Goal: Information Seeking & Learning: Learn about a topic

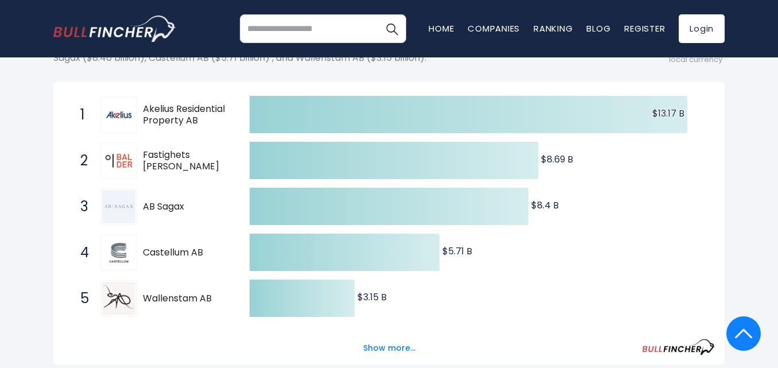
scroll to position [192, 0]
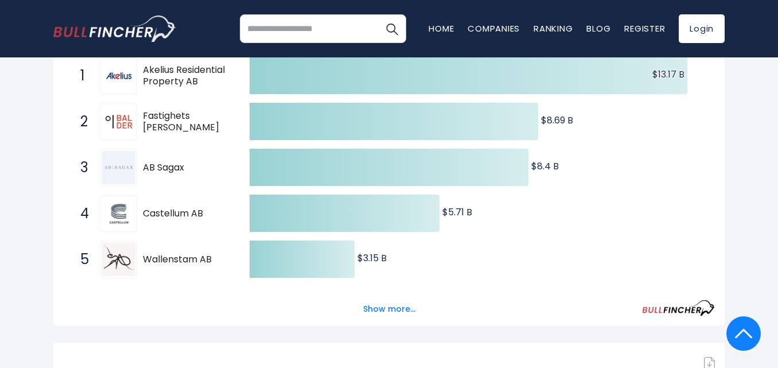
scroll to position [296, 0]
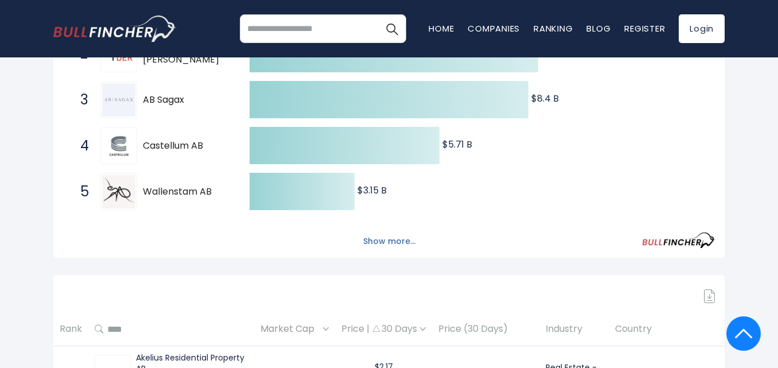
click at [393, 241] on button "Show more..." at bounding box center [389, 241] width 66 height 19
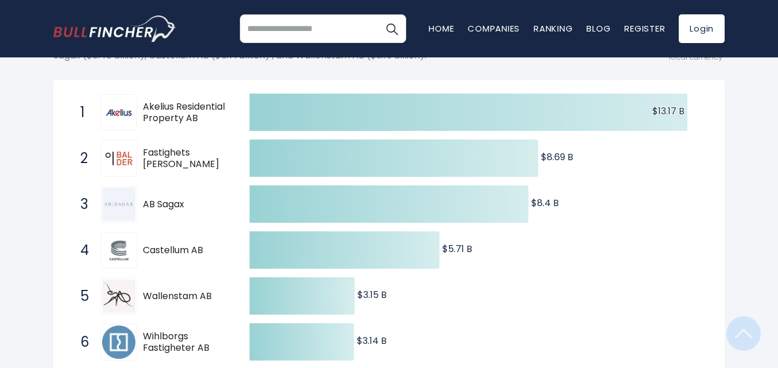
scroll to position [205, 0]
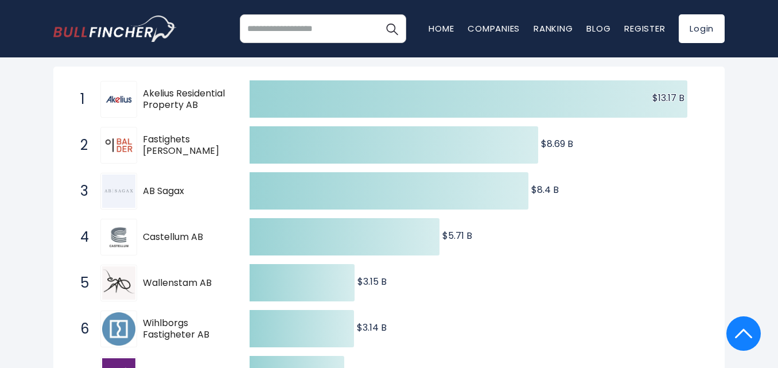
click at [185, 141] on span "Fastighets [PERSON_NAME]" at bounding box center [186, 146] width 87 height 24
click at [187, 135] on span "Fastighets [PERSON_NAME]" at bounding box center [186, 146] width 87 height 24
click at [190, 138] on span "Fastighets [PERSON_NAME]" at bounding box center [186, 146] width 87 height 24
click at [169, 143] on span "Fastighets [PERSON_NAME]" at bounding box center [186, 146] width 87 height 24
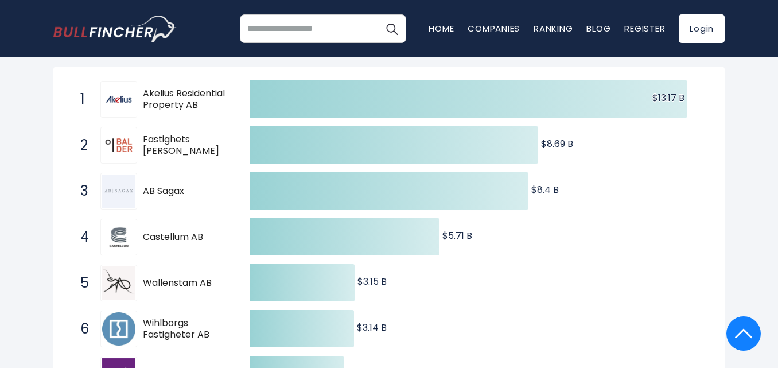
click at [169, 143] on span "Fastighets [PERSON_NAME]" at bounding box center [186, 146] width 87 height 24
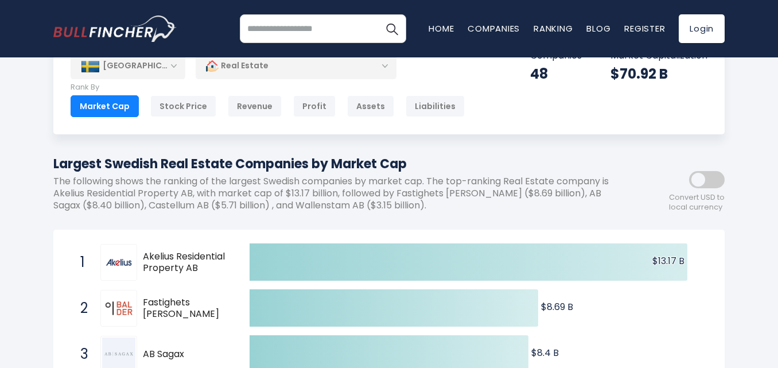
scroll to position [61, 0]
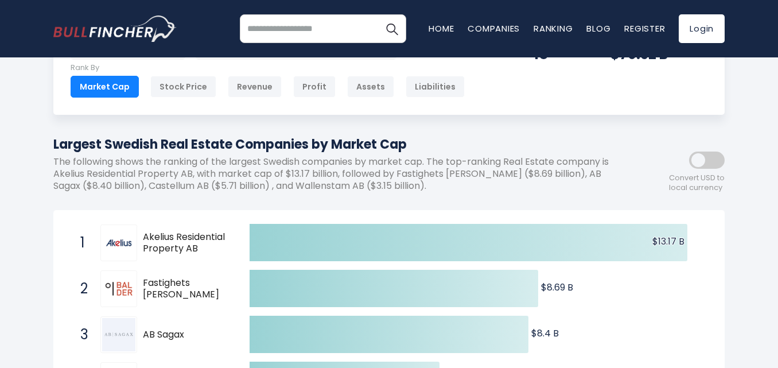
click at [168, 274] on div "2 Fastighets [PERSON_NAME] [DOMAIN_NAME]" at bounding box center [152, 288] width 155 height 37
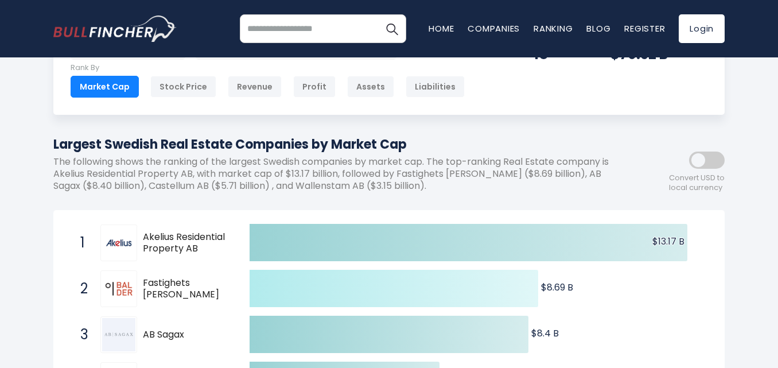
click at [265, 292] on icon at bounding box center [394, 288] width 289 height 37
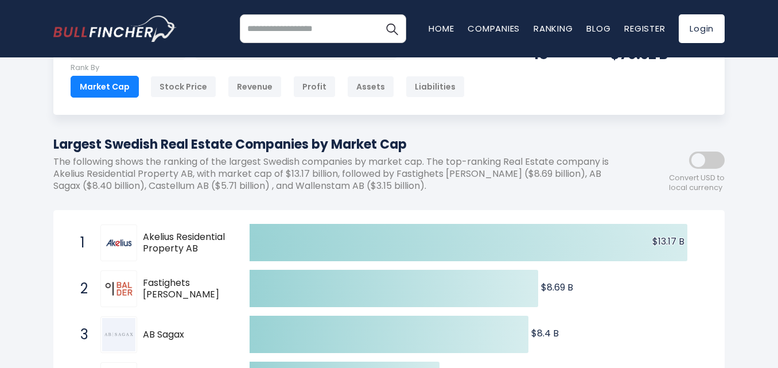
click at [195, 290] on span "Fastighets [PERSON_NAME]" at bounding box center [186, 289] width 87 height 24
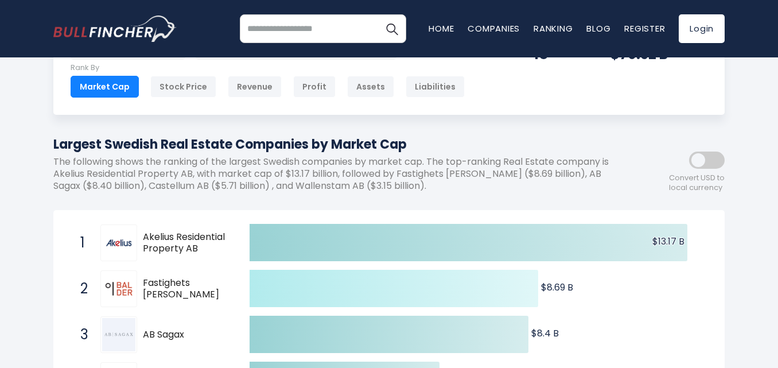
click at [318, 290] on icon at bounding box center [394, 288] width 289 height 37
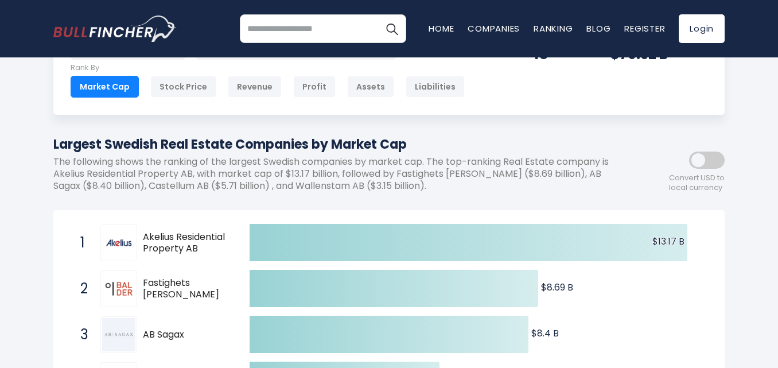
click at [111, 286] on img at bounding box center [118, 288] width 33 height 33
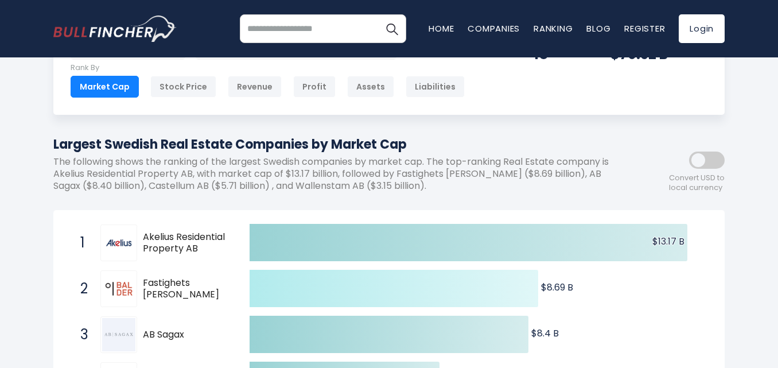
click at [391, 289] on icon at bounding box center [394, 288] width 289 height 37
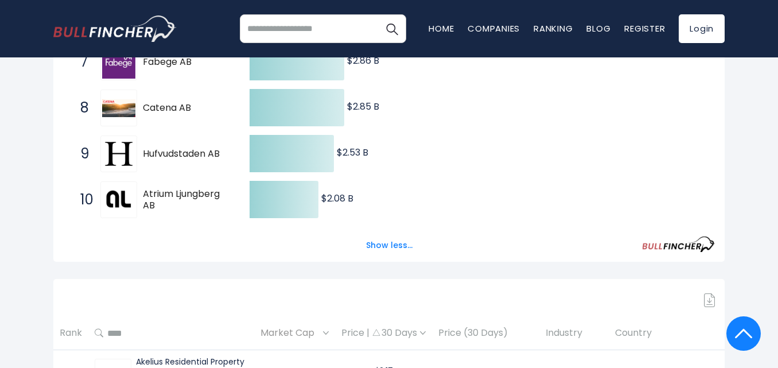
scroll to position [544, 0]
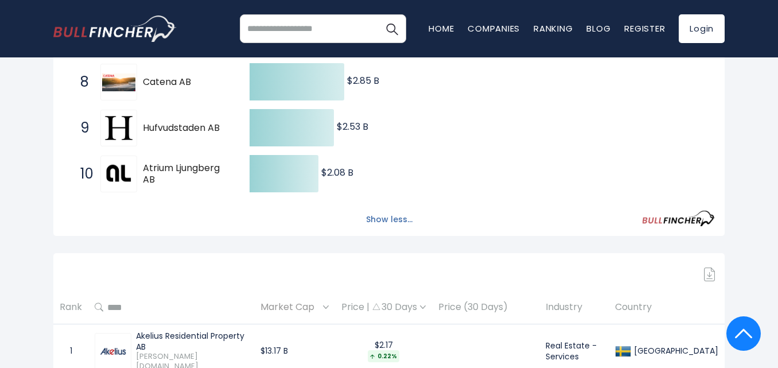
click at [395, 221] on button "Show less..." at bounding box center [389, 219] width 60 height 19
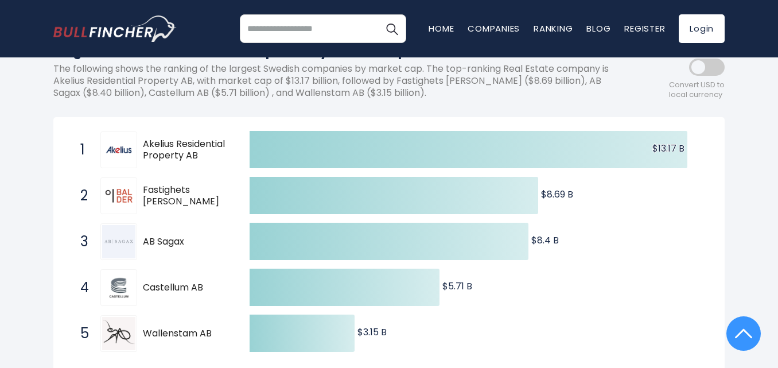
scroll to position [0, 0]
